Goal: Connect with others: Connect with others

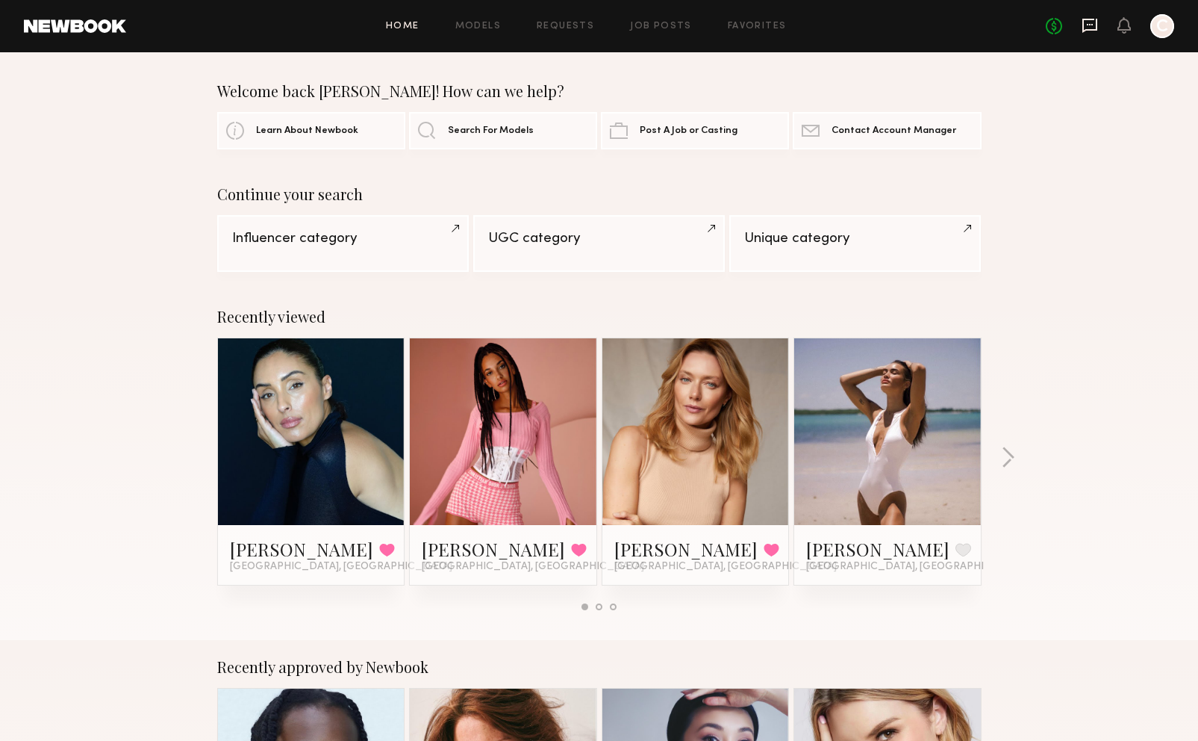
click at [1092, 24] on icon at bounding box center [1090, 24] width 6 height 1
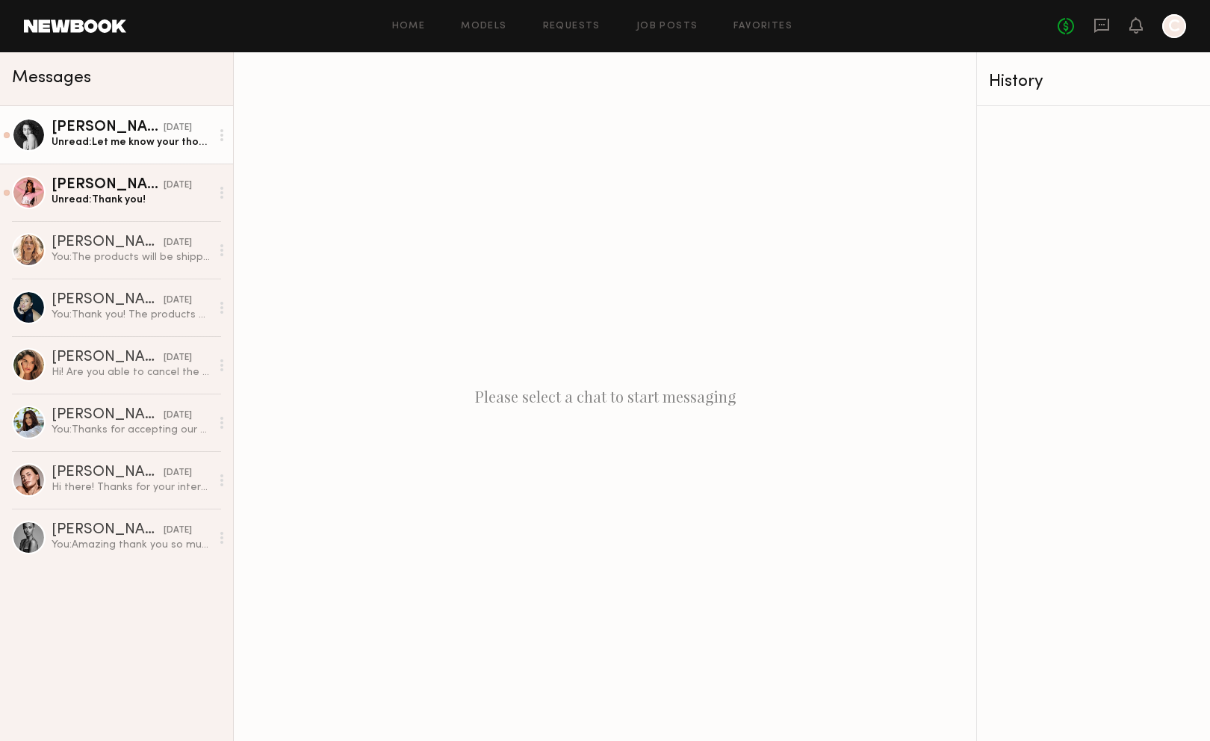
click at [69, 143] on div "Unread: Let me know your thoughts, and if we can work something out! I love you…" at bounding box center [131, 142] width 159 height 14
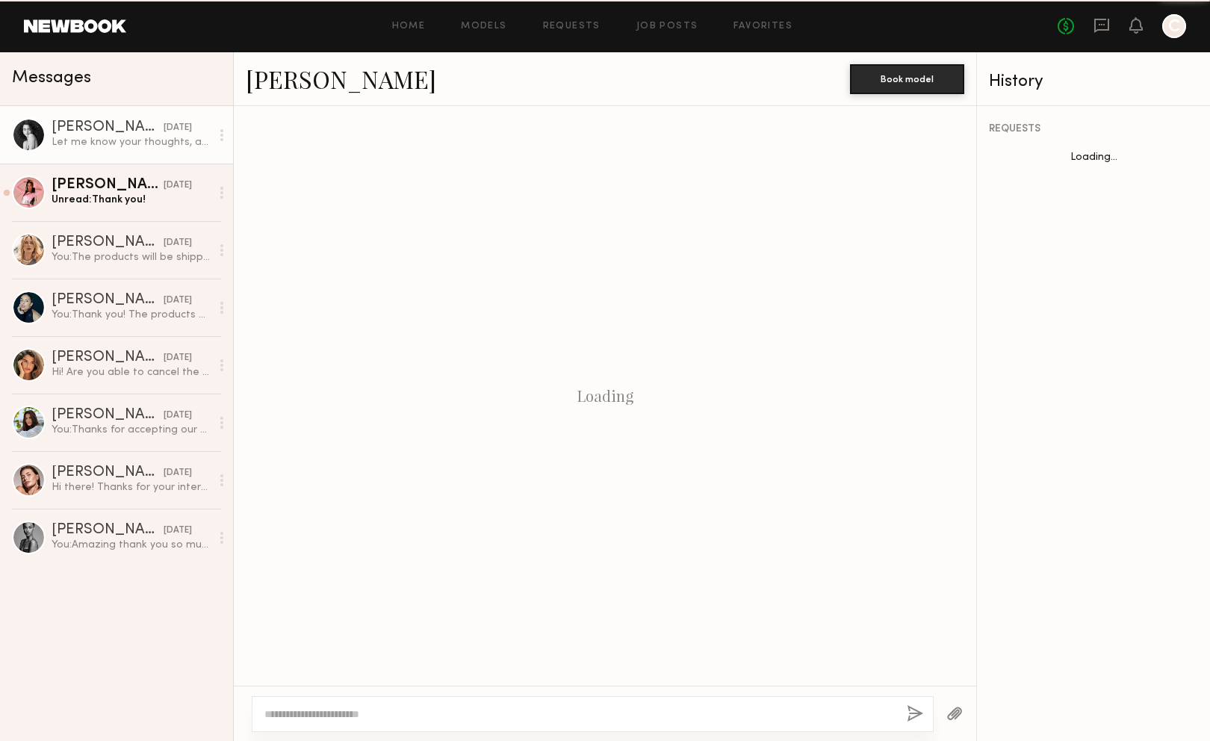
scroll to position [605, 0]
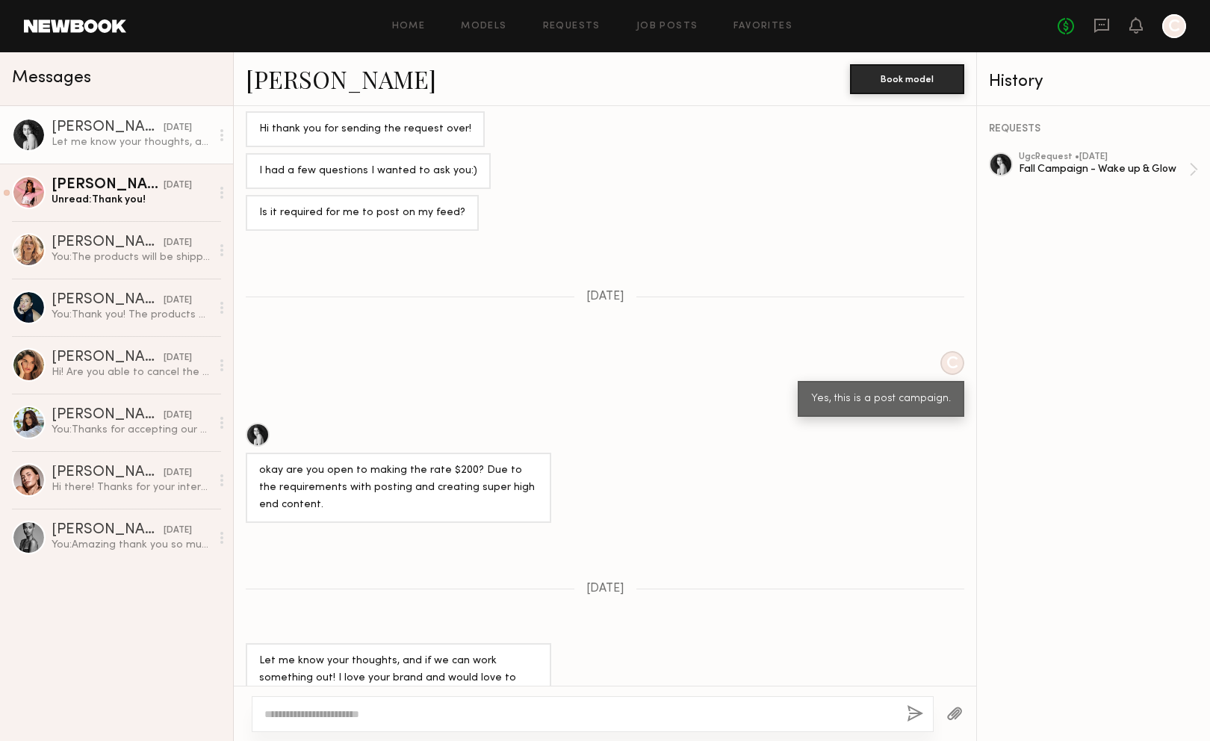
click at [416, 705] on div at bounding box center [593, 714] width 682 height 36
click at [420, 713] on textarea at bounding box center [579, 713] width 630 height 15
click at [270, 81] on link "Paige F." at bounding box center [341, 79] width 190 height 32
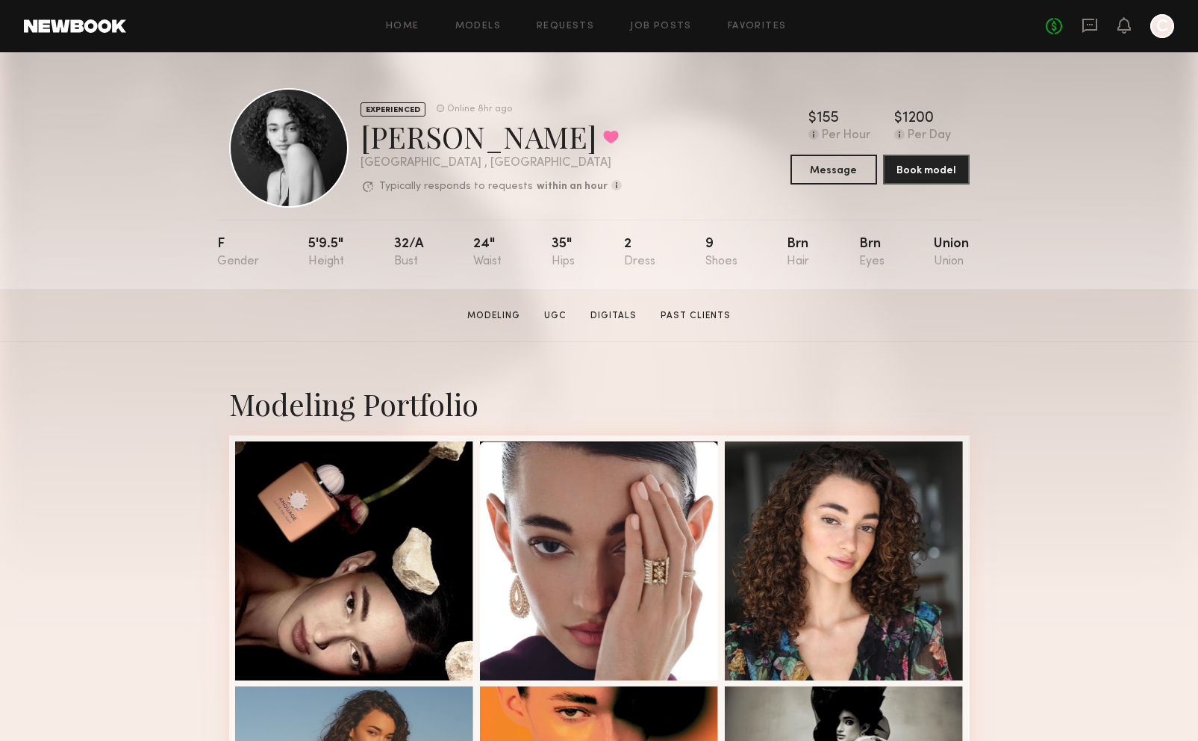
drag, startPoint x: 467, startPoint y: 1, endPoint x: 238, endPoint y: 364, distance: 429.2
click at [163, 104] on div "EXPERIENCED Online 8hr ago [PERSON_NAME] Favorited [GEOGRAPHIC_DATA] , [GEOGRAP…" at bounding box center [599, 170] width 1198 height 237
drag, startPoint x: 1072, startPoint y: 154, endPoint x: 998, endPoint y: 63, distance: 116.7
click at [1072, 154] on div "EXPERIENCED Online 8hr ago [PERSON_NAME] Favorited [GEOGRAPHIC_DATA] , [GEOGRAP…" at bounding box center [599, 170] width 1198 height 237
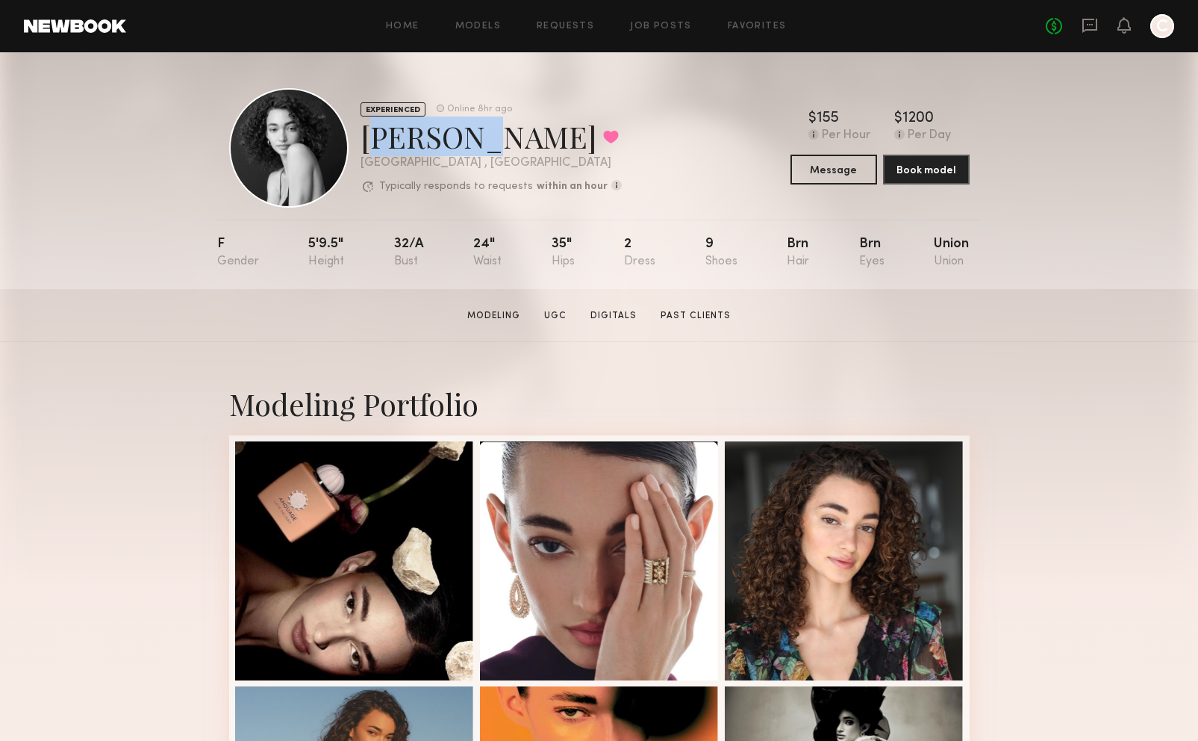
drag, startPoint x: 358, startPoint y: 139, endPoint x: 452, endPoint y: 144, distance: 94.2
click at [452, 144] on div "EXPERIENCED Online 8hr ago [PERSON_NAME] Favorited [GEOGRAPHIC_DATA] , [GEOGRAP…" at bounding box center [425, 147] width 393 height 119
